Goal: Entertainment & Leisure: Consume media (video, audio)

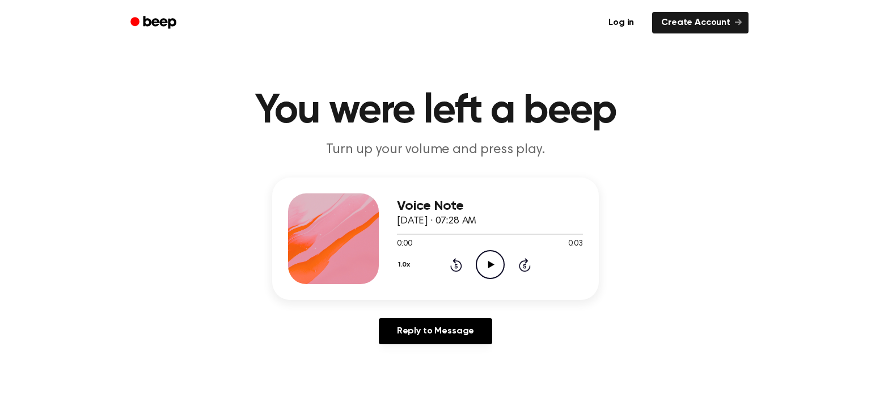
click at [480, 264] on icon "Play Audio" at bounding box center [490, 264] width 29 height 29
click at [497, 258] on icon "Play Audio" at bounding box center [490, 264] width 29 height 29
click at [484, 260] on icon "Play Audio" at bounding box center [490, 264] width 29 height 29
click at [482, 266] on icon "Play Audio" at bounding box center [490, 264] width 29 height 29
